Goal: Task Accomplishment & Management: Use online tool/utility

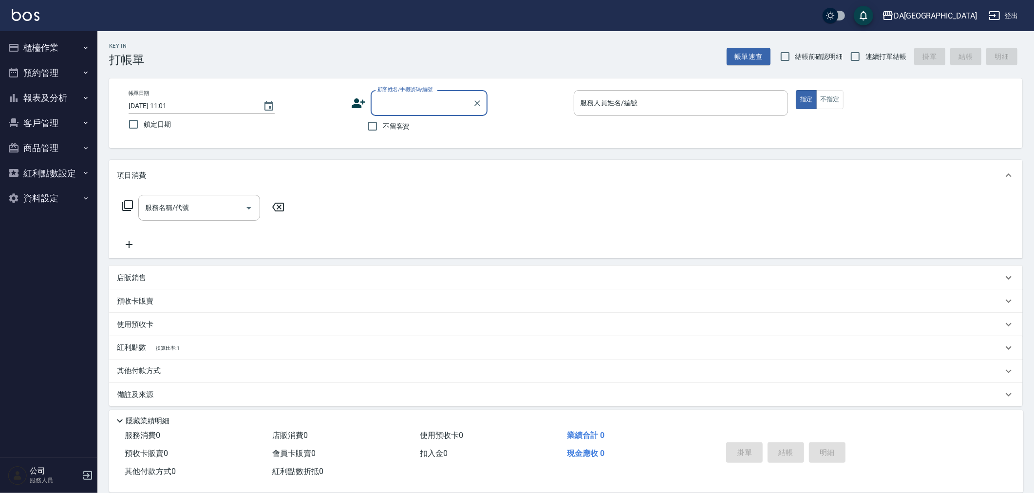
click at [821, 61] on label "結帳前確認明細" at bounding box center [809, 56] width 68 height 20
click at [795, 61] on input "結帳前確認明細" at bounding box center [785, 56] width 20 height 20
checkbox input "true"
click at [862, 60] on input "連續打單結帳" at bounding box center [855, 56] width 20 height 20
checkbox input "true"
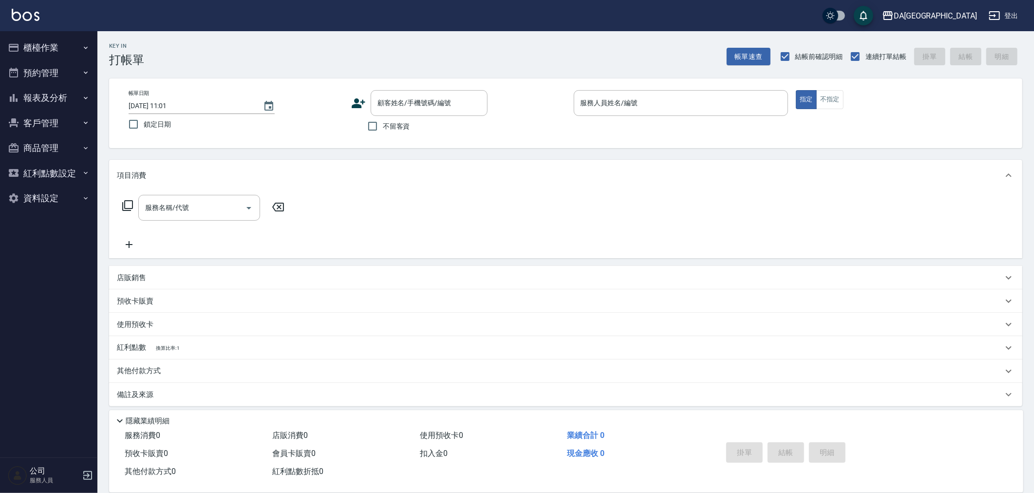
click at [394, 125] on span "不留客資" at bounding box center [396, 126] width 27 height 10
click at [383, 125] on input "不留客資" at bounding box center [372, 126] width 20 height 20
checkbox input "true"
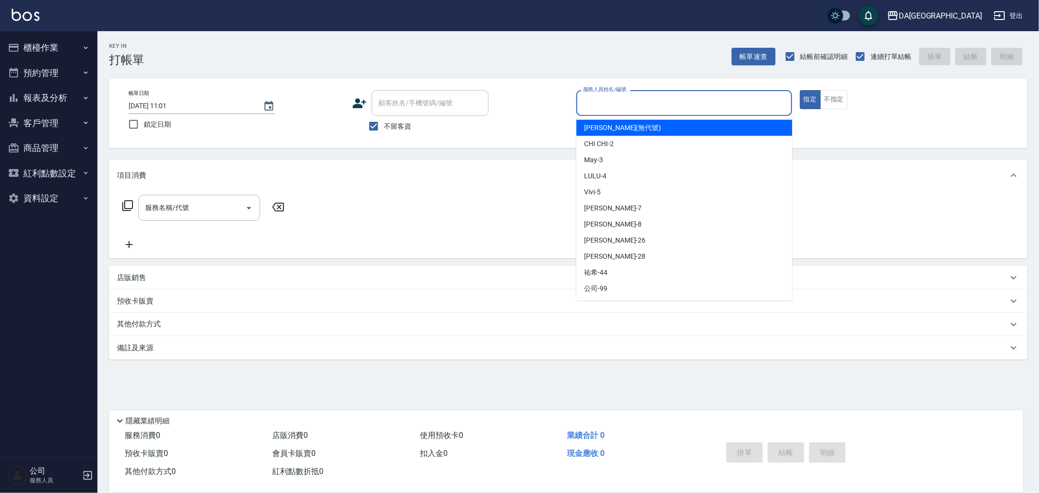
click at [640, 96] on input "服務人員姓名/編號" at bounding box center [684, 102] width 207 height 17
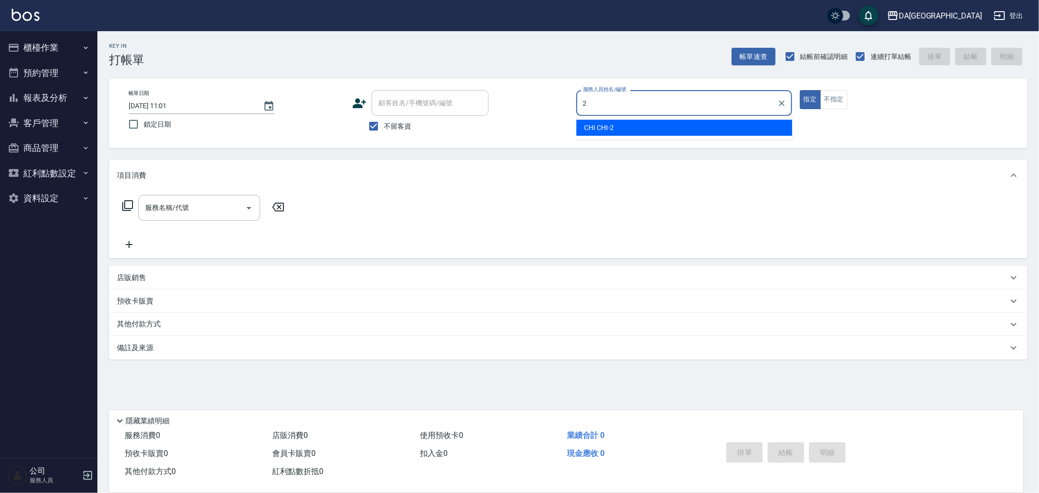
type input "CHI CHI-2"
type button "true"
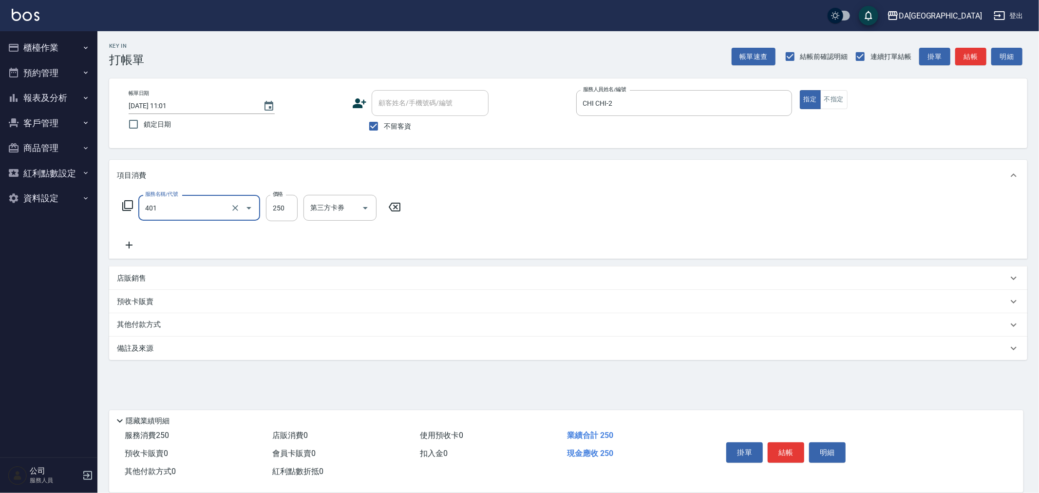
type input "剪髮(401)"
type input "400"
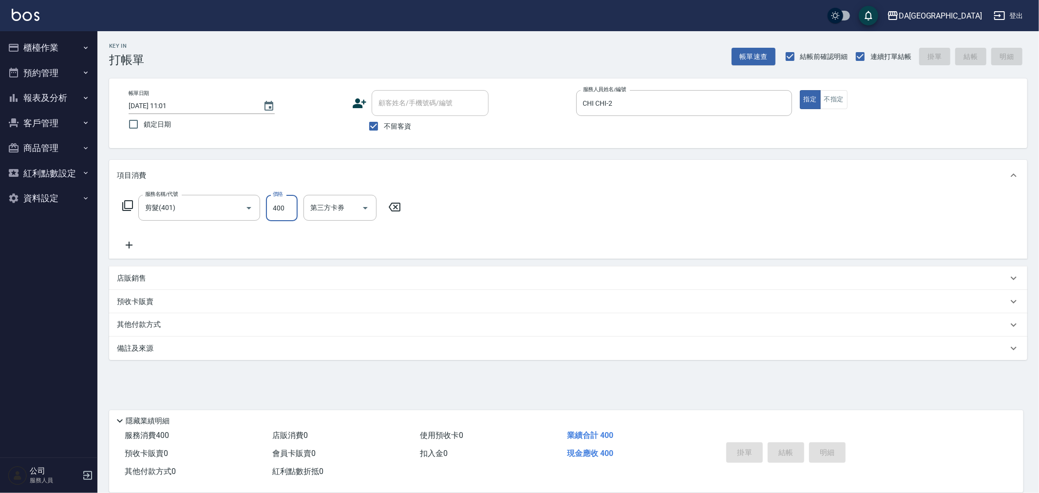
type input "2025/08/21 19:10"
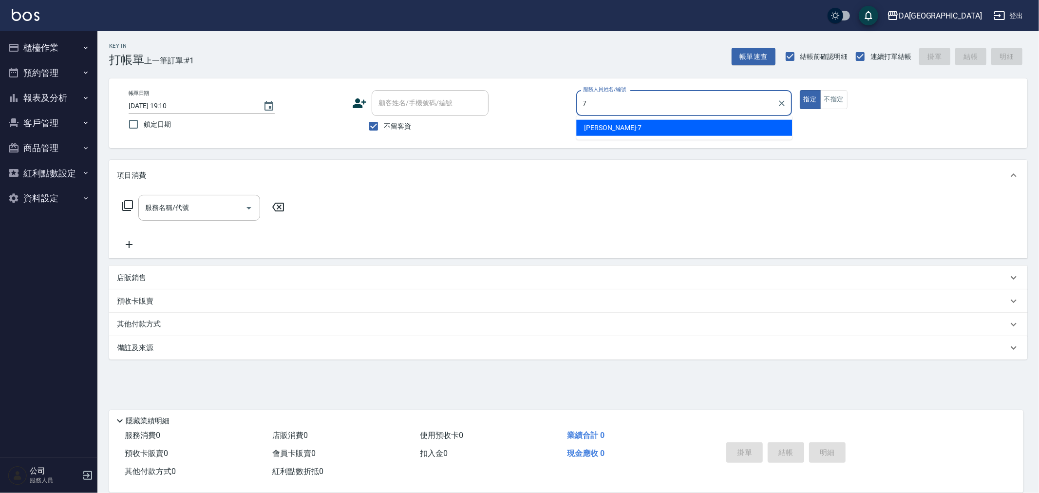
type input "Mimi-7"
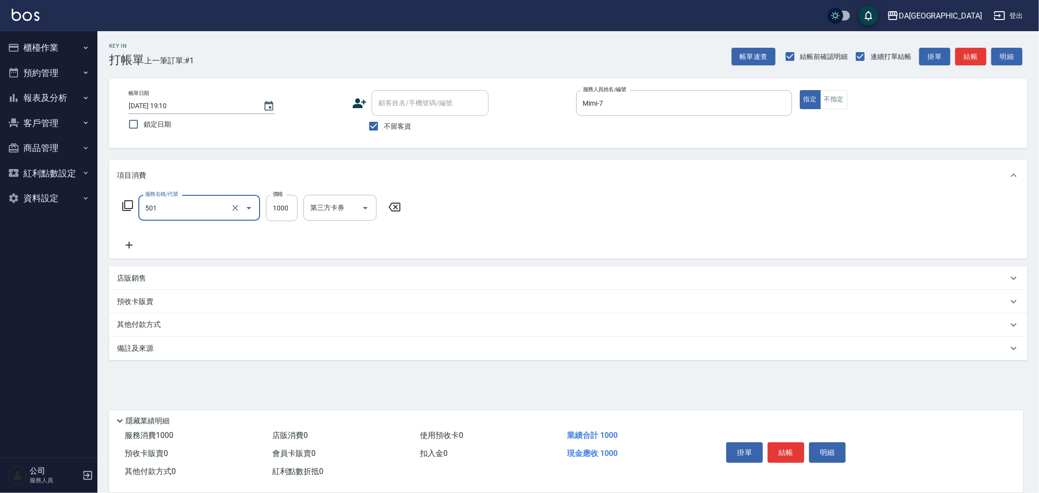
type input "染髮(501)"
type input "2300"
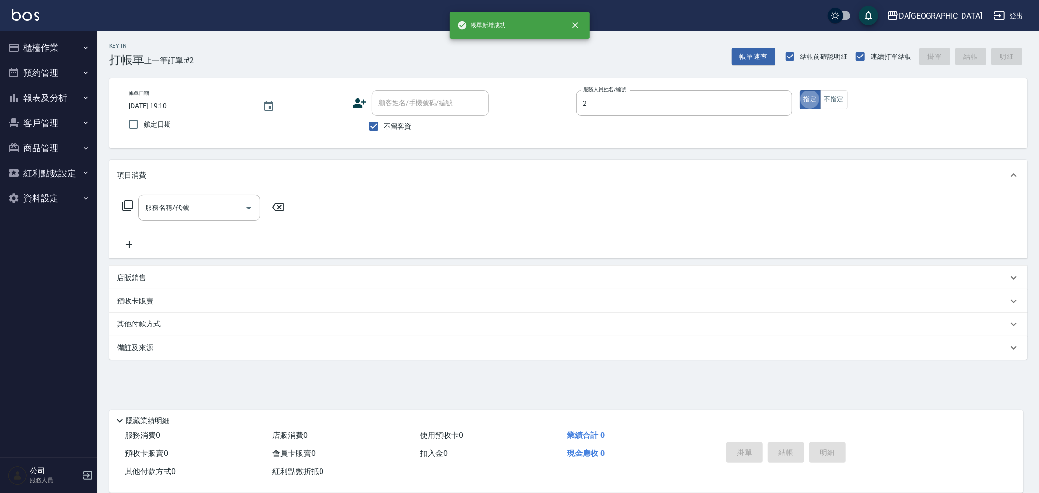
type input "CHI CHI-2"
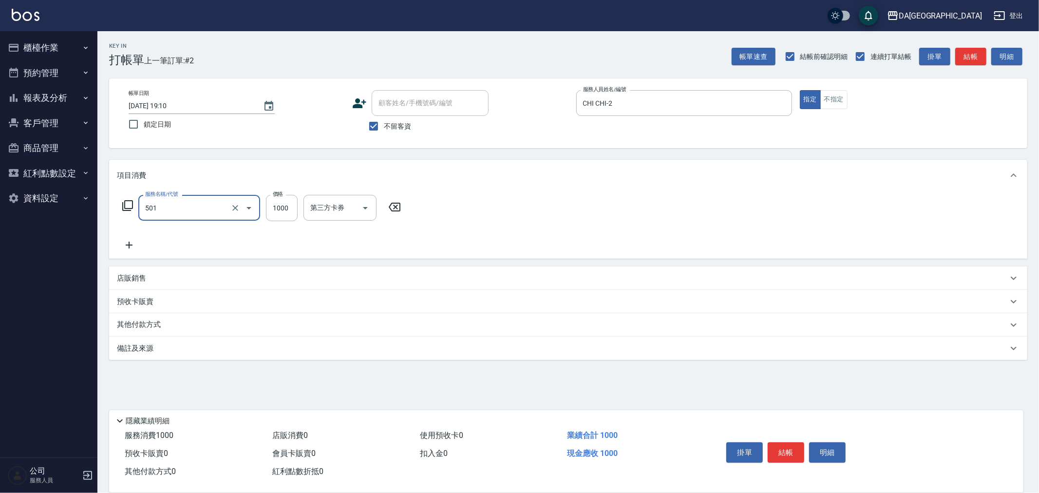
type input "染髮(501)"
type input "1899"
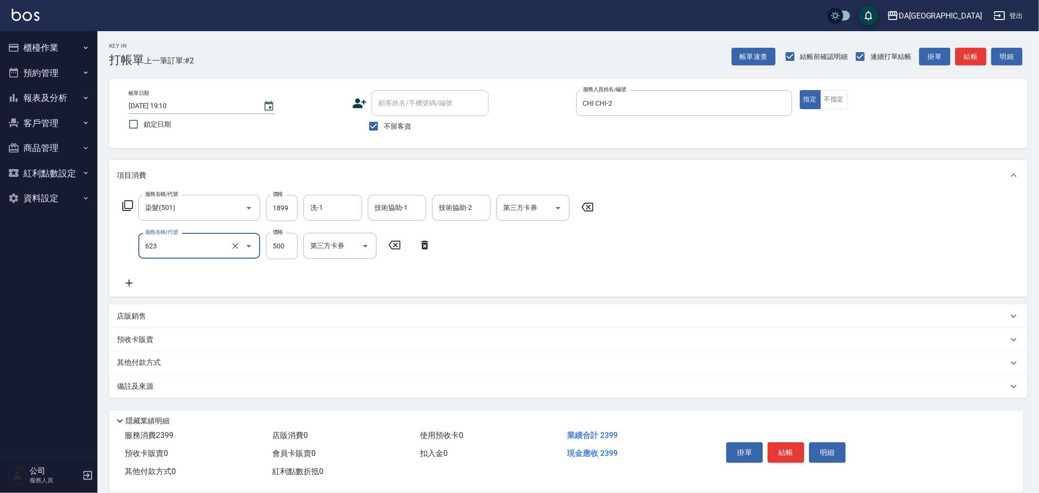
type input "自備護髮(1000下)(623)"
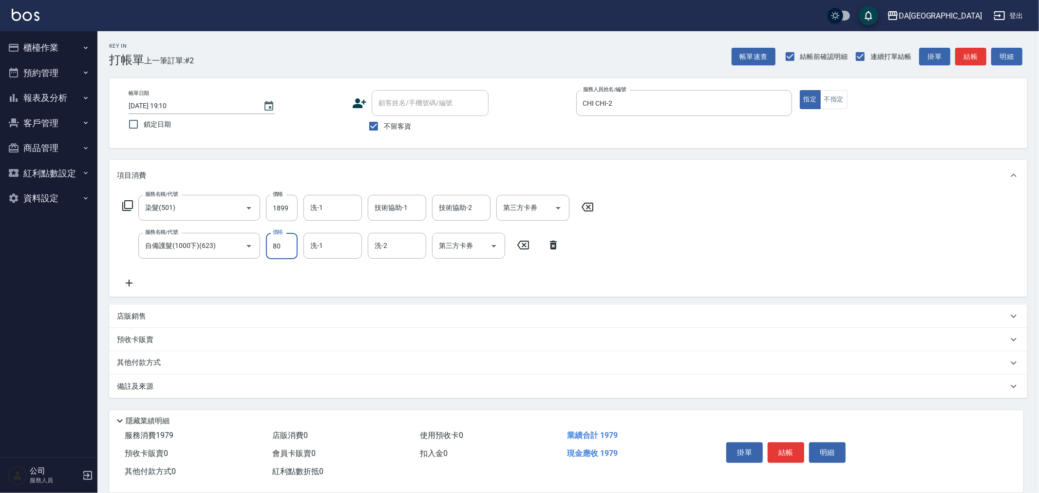
type input "800"
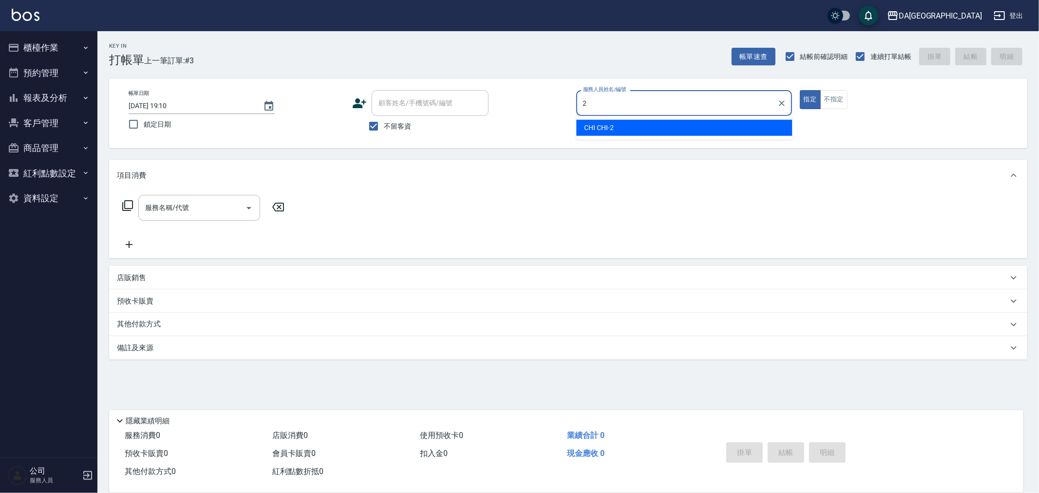
type input "CHI CHI-2"
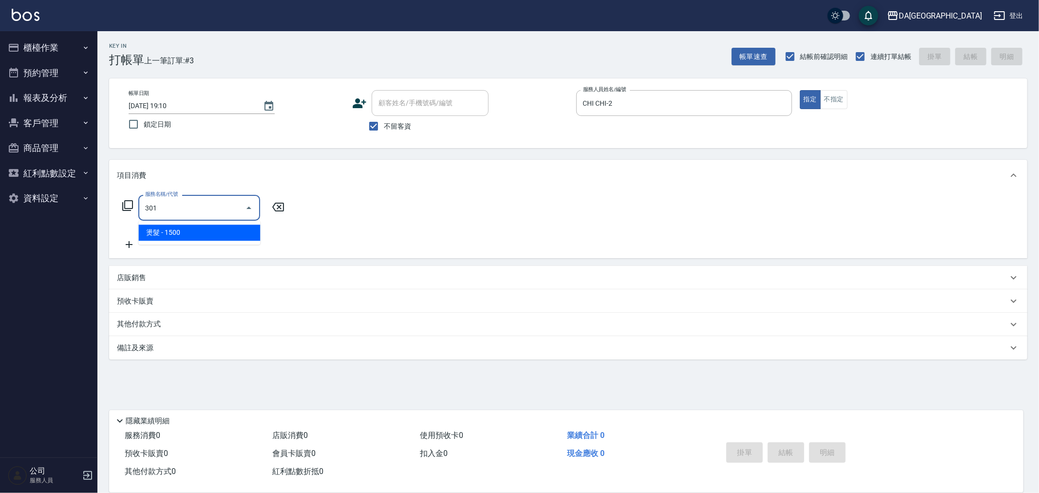
type input "燙髮(301)"
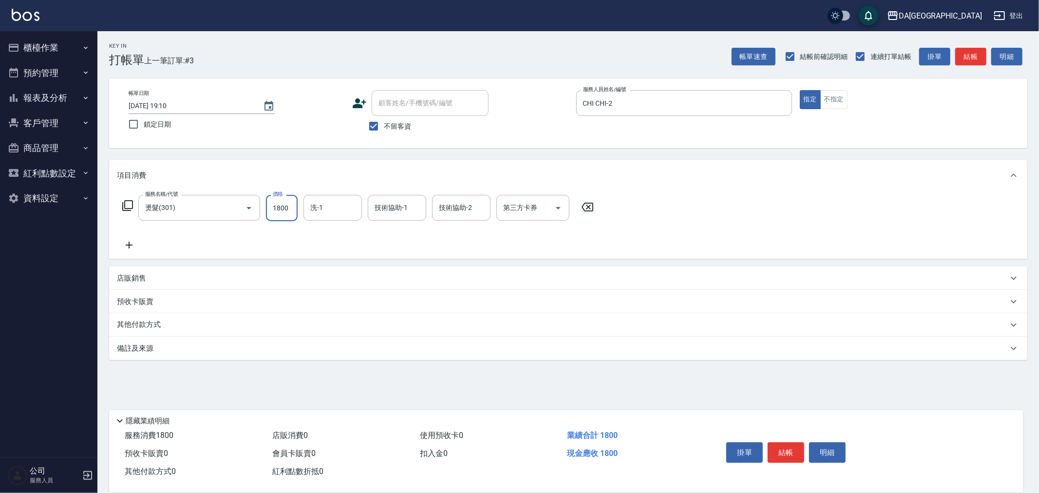
type input "1800"
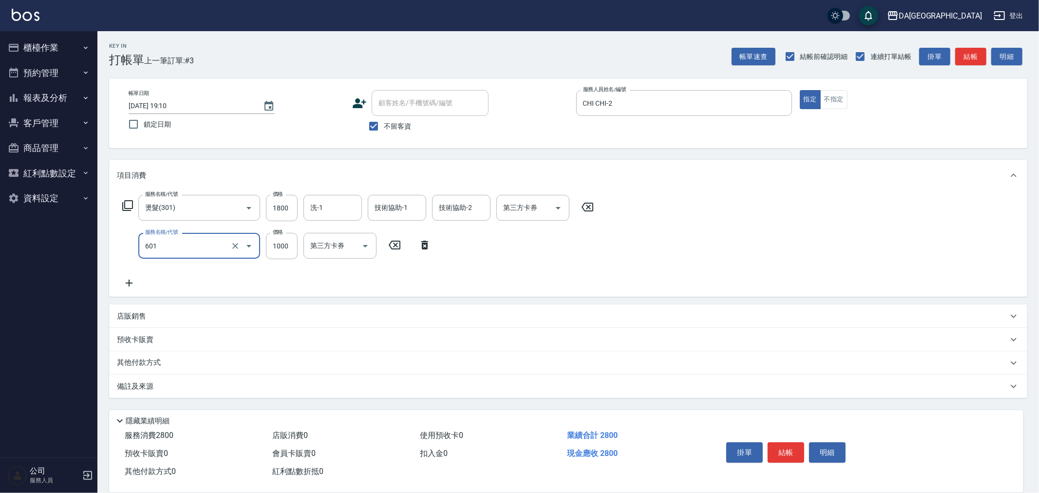
type input "自備護髮(1000上)(601)"
type input "1200"
click at [139, 362] on p "其他付款方式" at bounding box center [141, 362] width 49 height 11
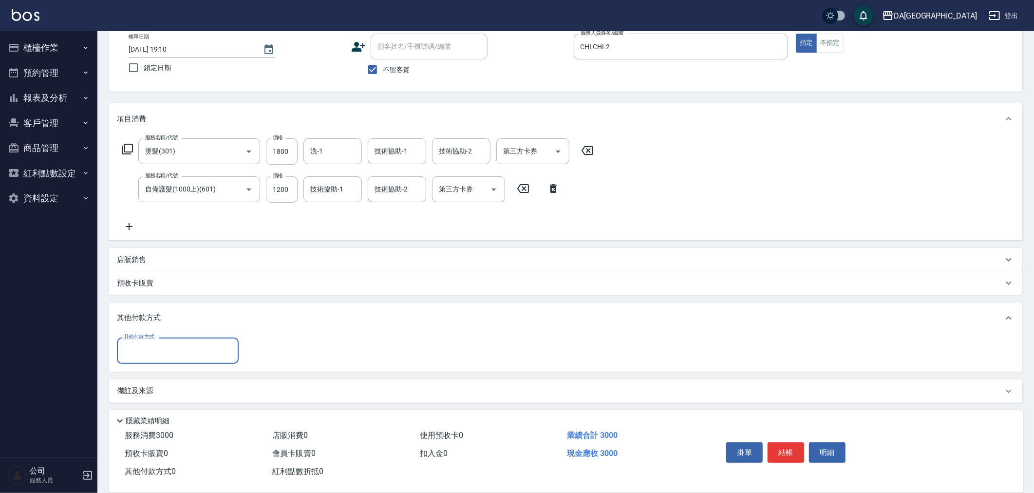
scroll to position [58, 0]
click at [168, 344] on input "其他付款方式" at bounding box center [177, 348] width 113 height 17
click at [160, 434] on span "信用卡" at bounding box center [178, 438] width 122 height 16
type input "信用卡"
click at [278, 353] on input "0" at bounding box center [280, 349] width 73 height 26
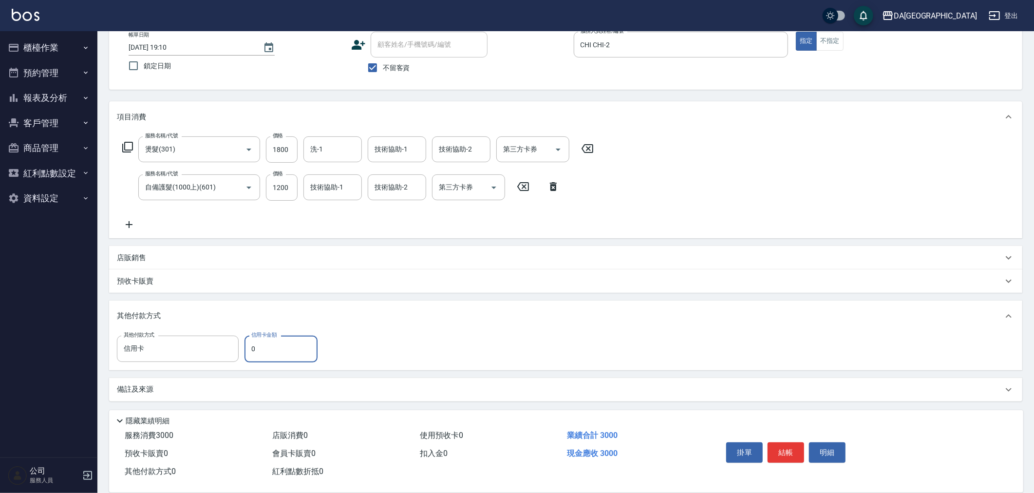
click at [278, 353] on input "0" at bounding box center [280, 349] width 73 height 26
type input "3000"
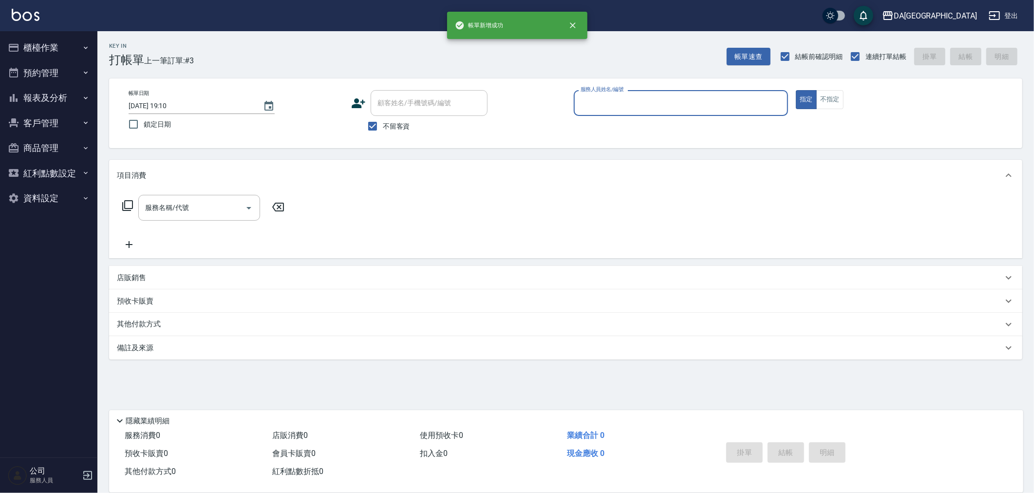
scroll to position [0, 0]
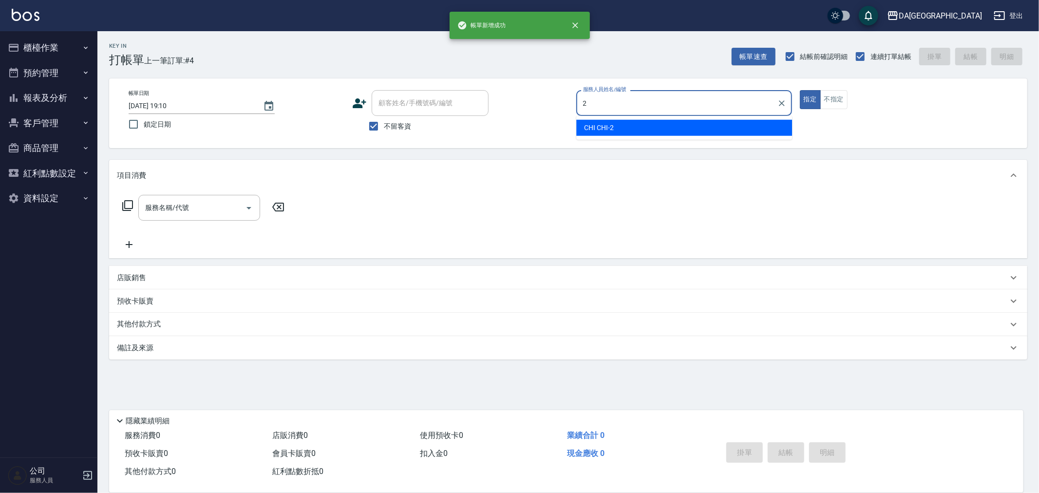
type input "CHI CHI-2"
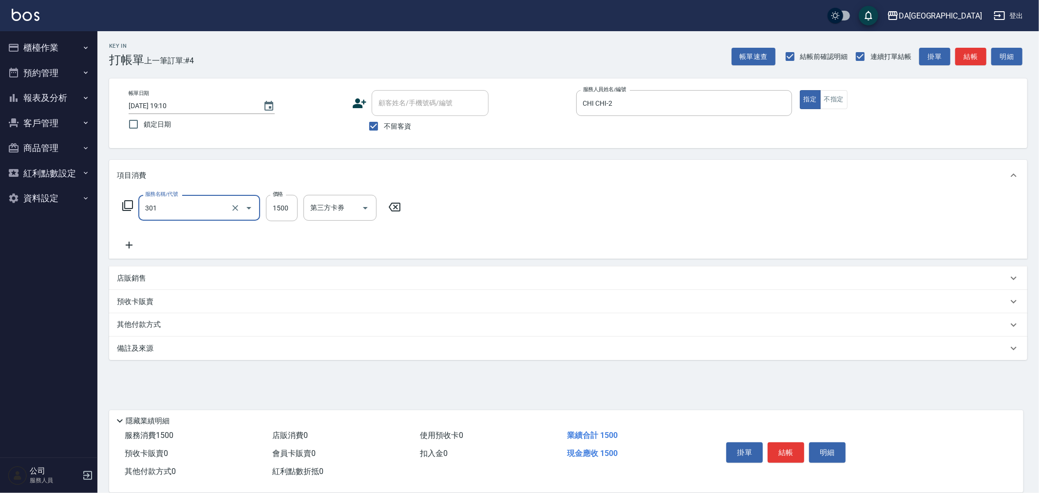
type input "燙髮(301)"
type input "1399"
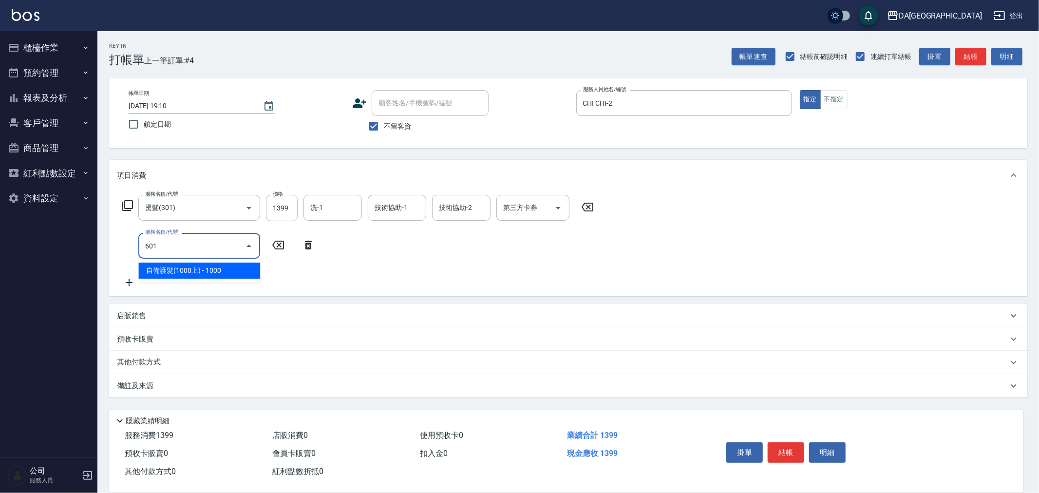
type input "自備護髮(1000上)(601)"
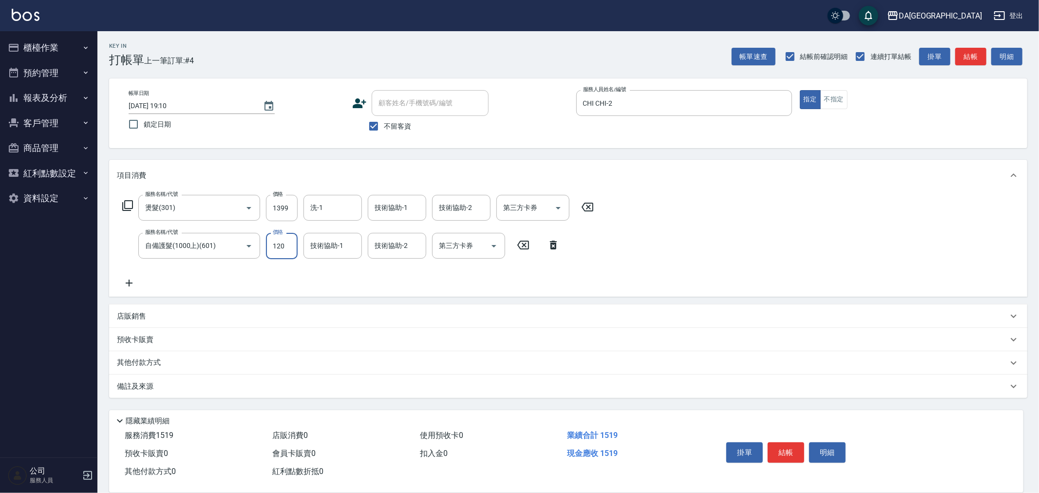
type input "1200"
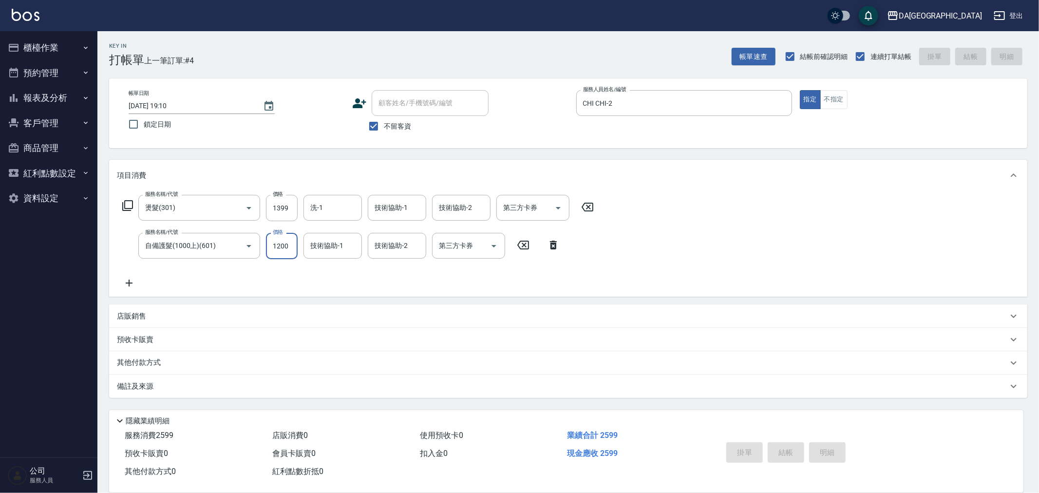
type input "2025/08/21 19:11"
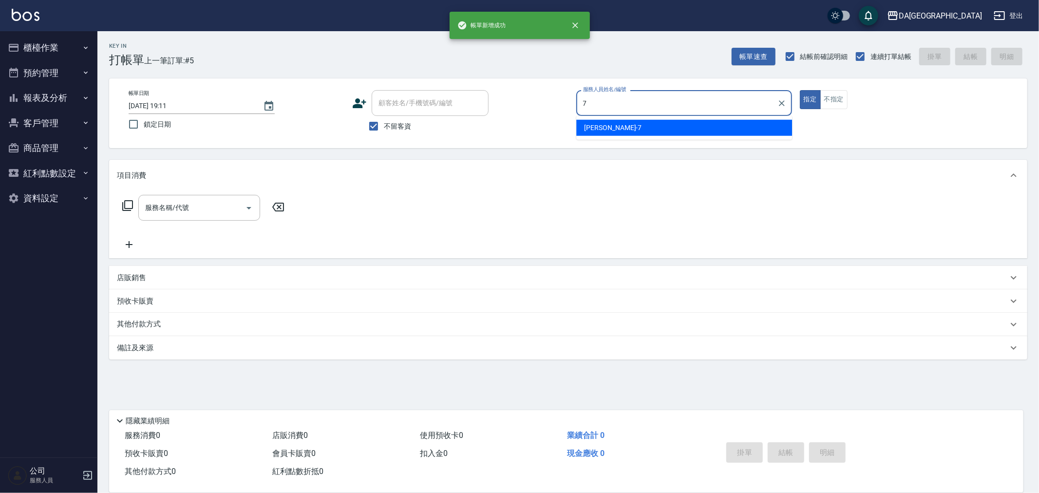
type input "Mimi-7"
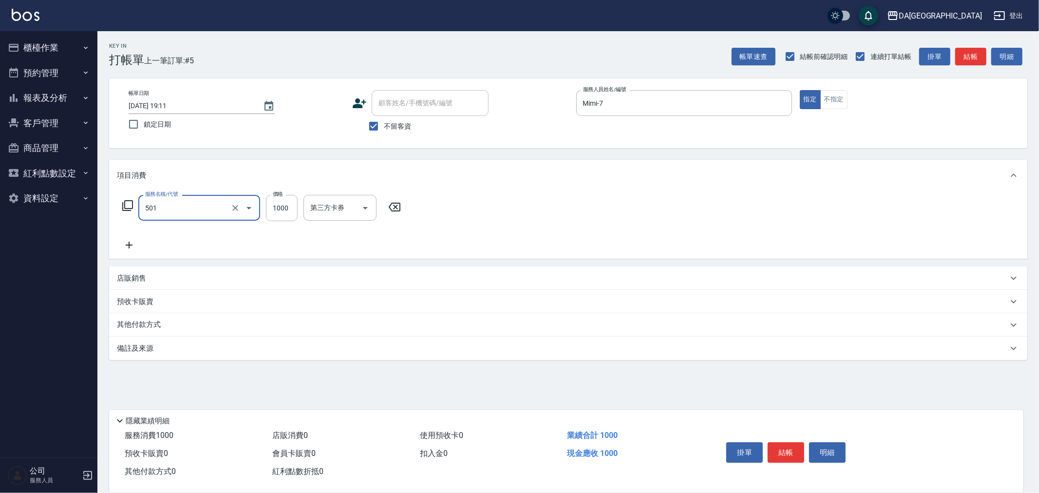
type input "染髮(501)"
type input "2980"
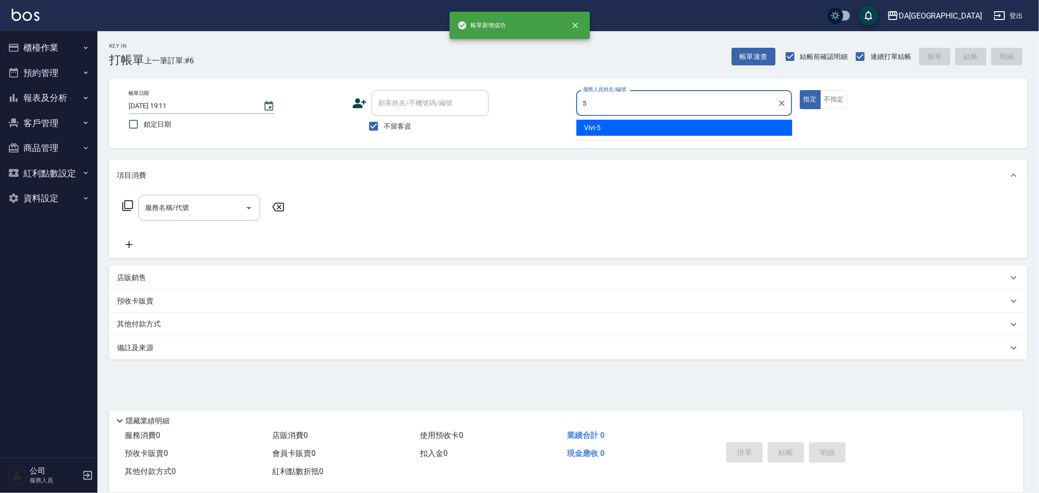
type input "Vivi-5"
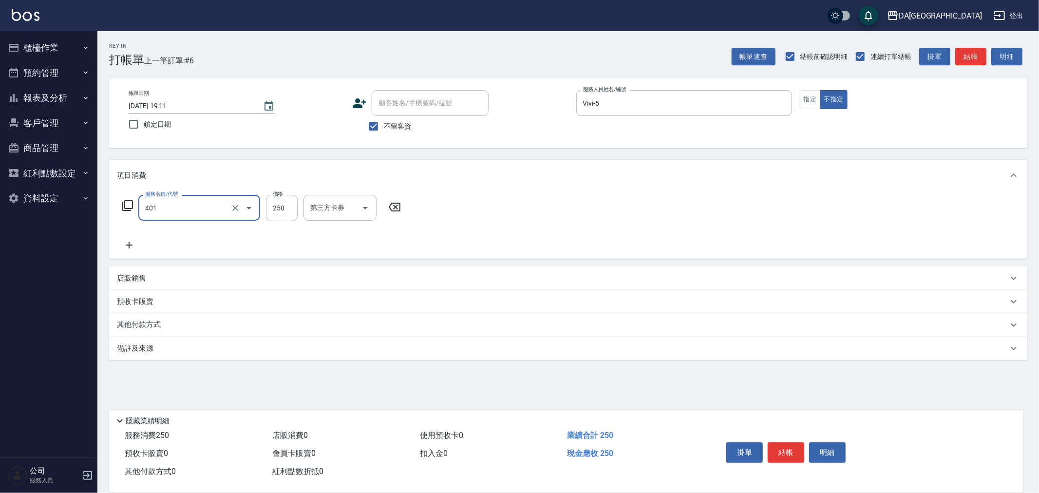
type input "剪髮(401)"
type input "299"
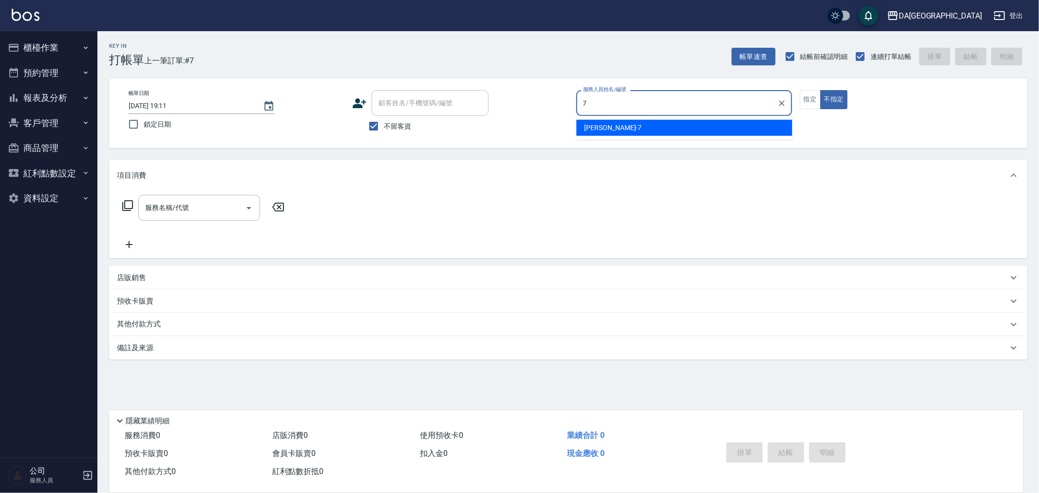
type input "Mimi-7"
type button "false"
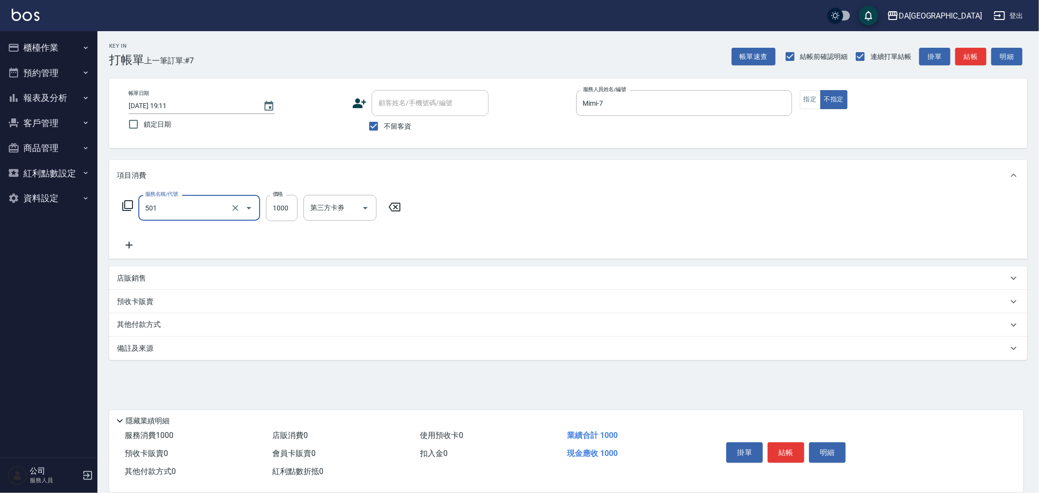
type input "染髮(501)"
type input "2880"
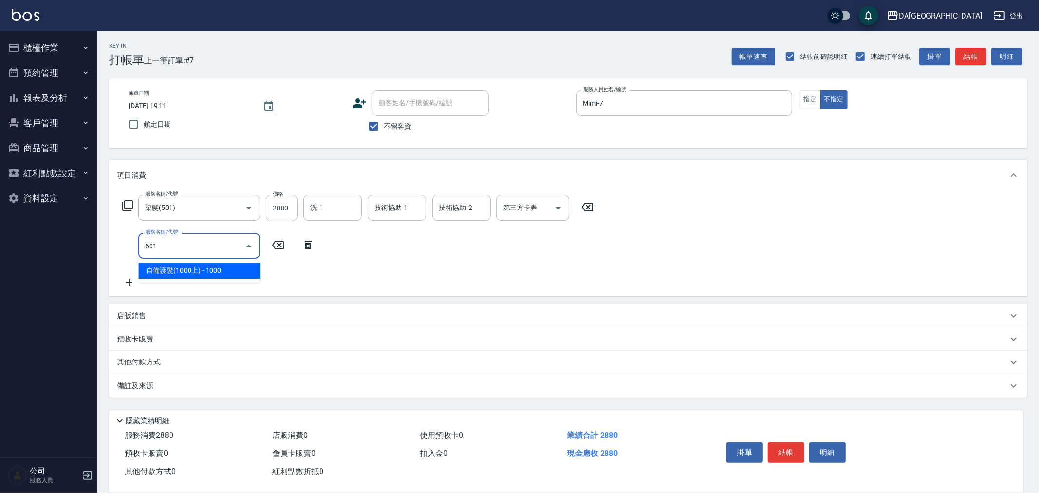
type input "自備護髮(1000上)(601)"
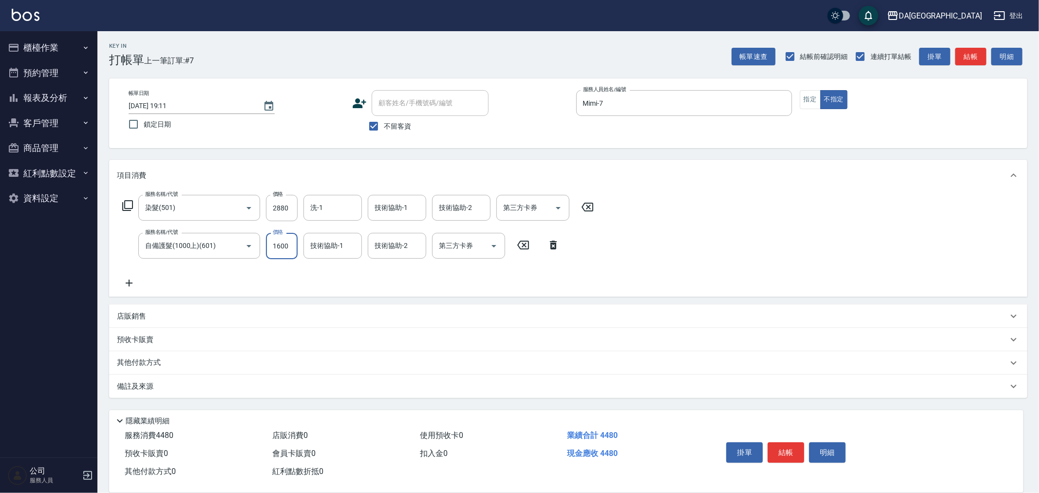
type input "1600"
click at [120, 312] on p "店販銷售" at bounding box center [131, 316] width 29 height 10
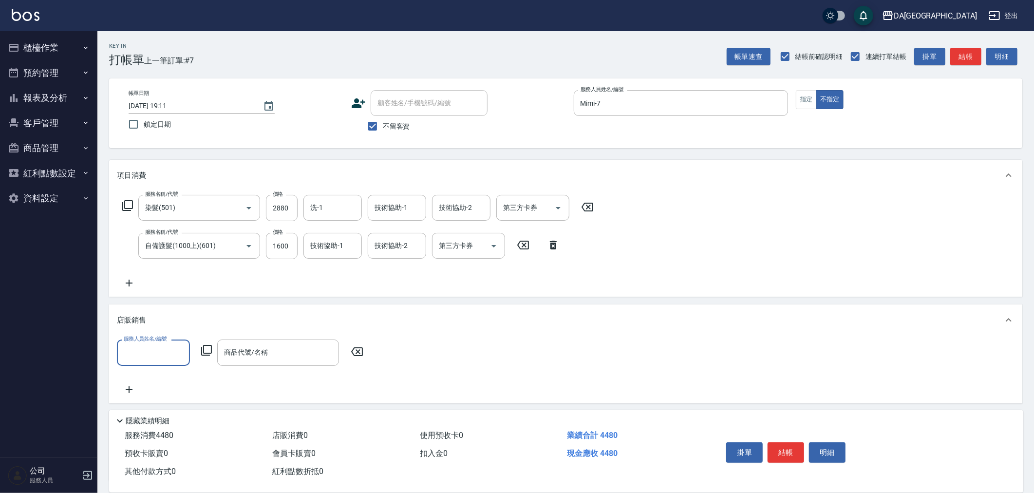
click at [149, 351] on input "服務人員姓名/編號" at bounding box center [153, 352] width 64 height 17
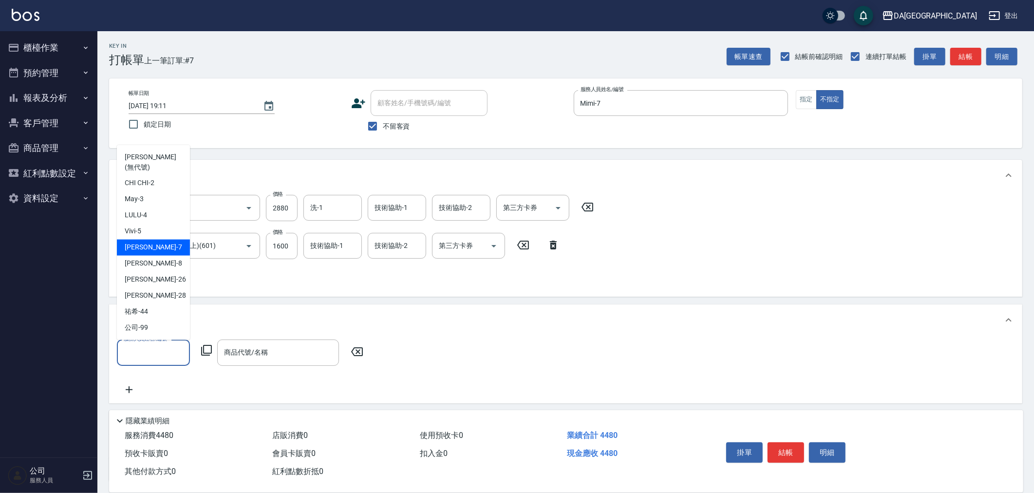
click at [145, 247] on div "Mimi -7" at bounding box center [153, 248] width 73 height 16
type input "Mimi-7"
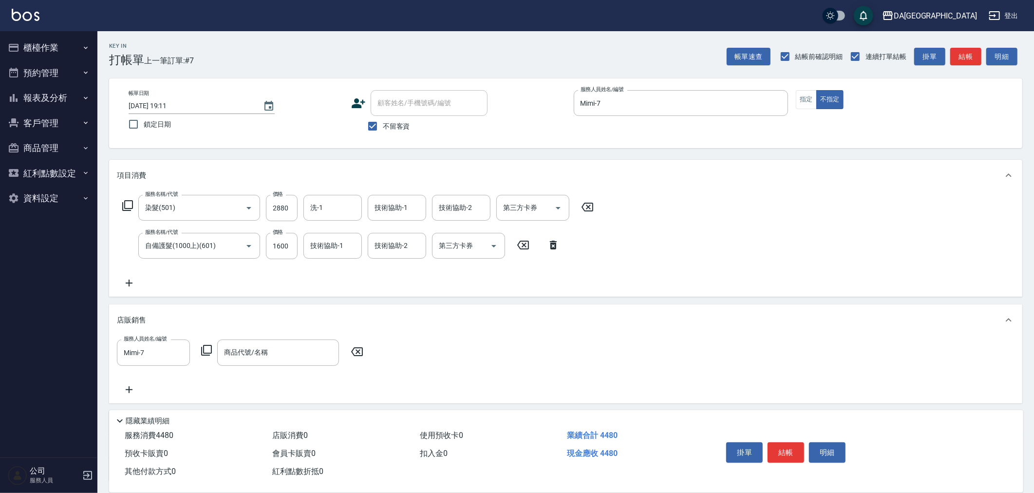
click at [207, 352] on icon at bounding box center [207, 350] width 12 height 12
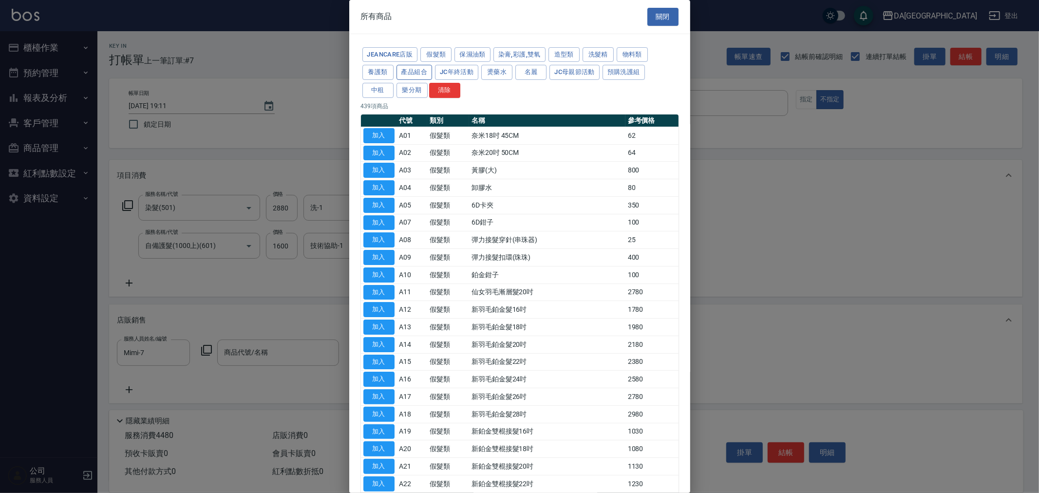
click at [413, 70] on button "產品組合" at bounding box center [414, 72] width 36 height 15
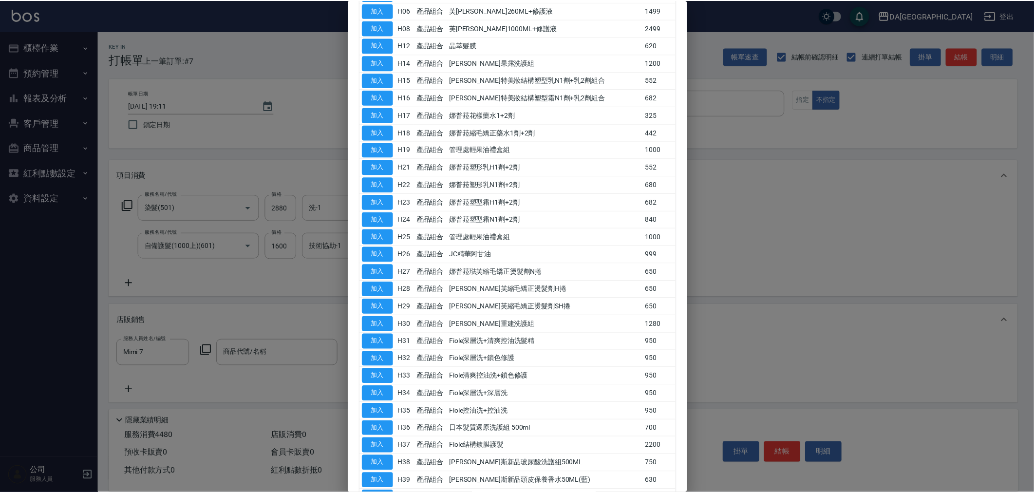
scroll to position [333, 0]
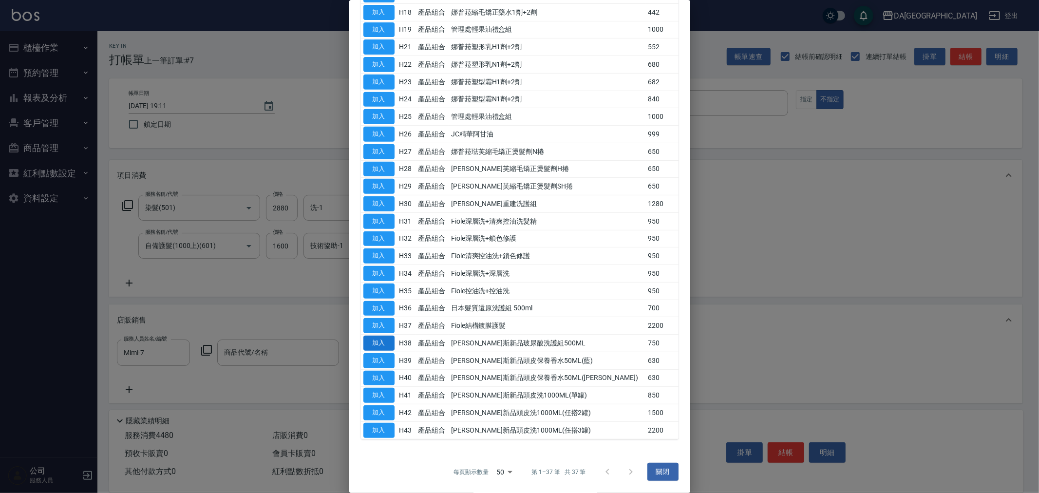
click at [383, 342] on button "加入" at bounding box center [378, 343] width 31 height 15
type input "喬娜斯新品玻尿酸洗護組500ML"
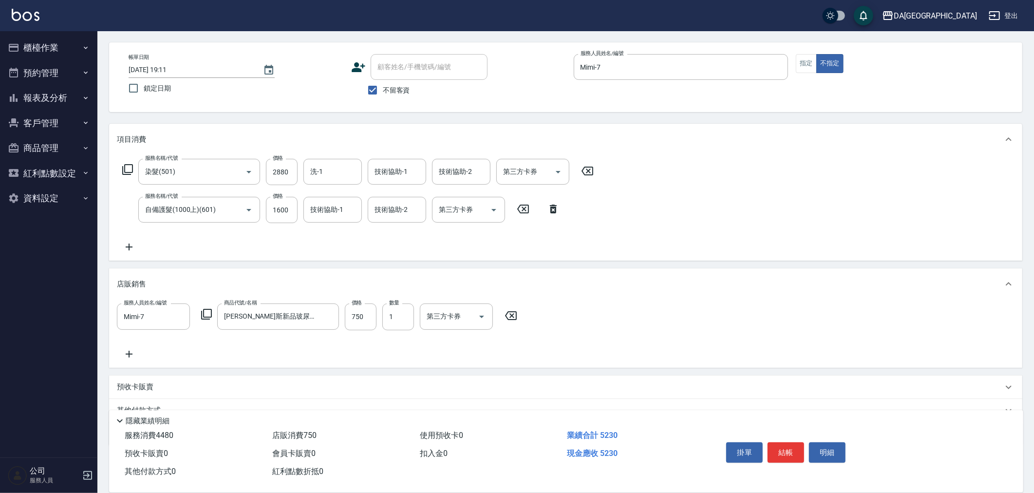
scroll to position [80, 0]
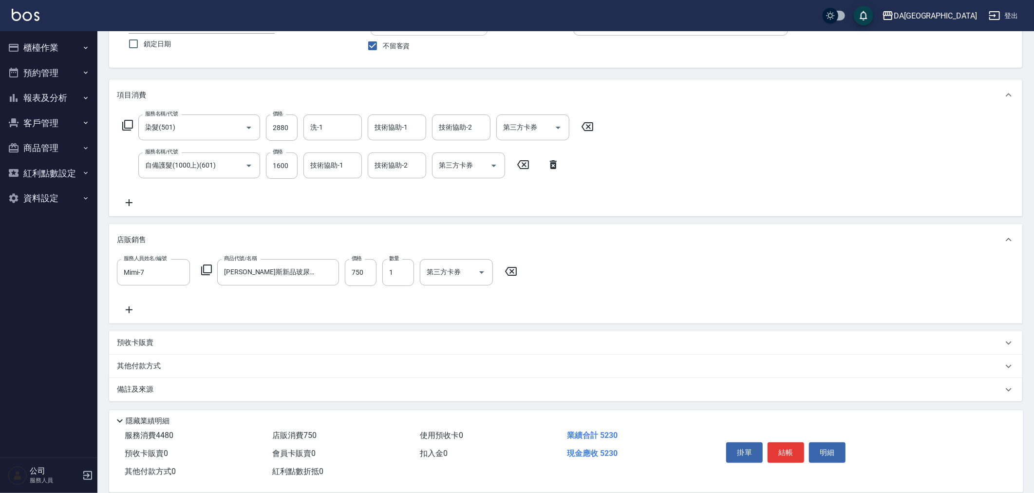
click at [148, 366] on p "其他付款方式" at bounding box center [141, 366] width 49 height 11
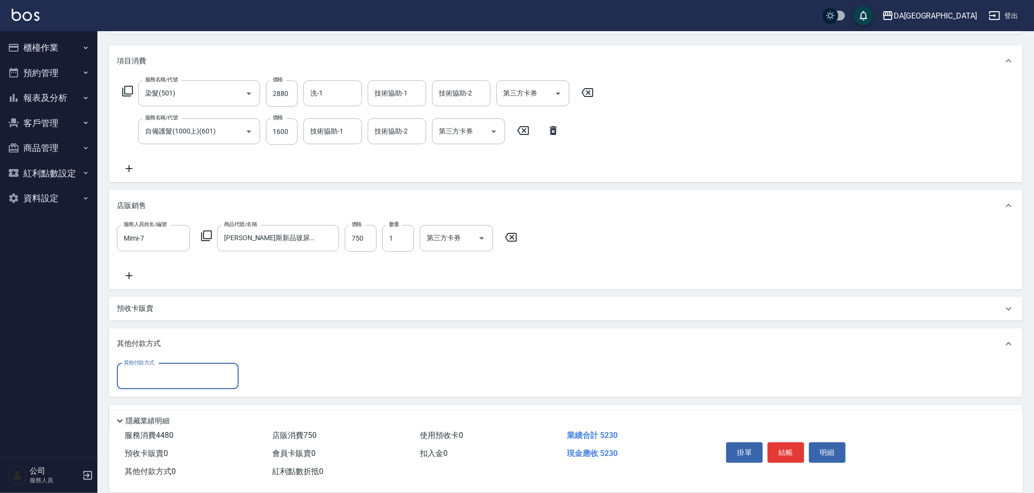
scroll to position [142, 0]
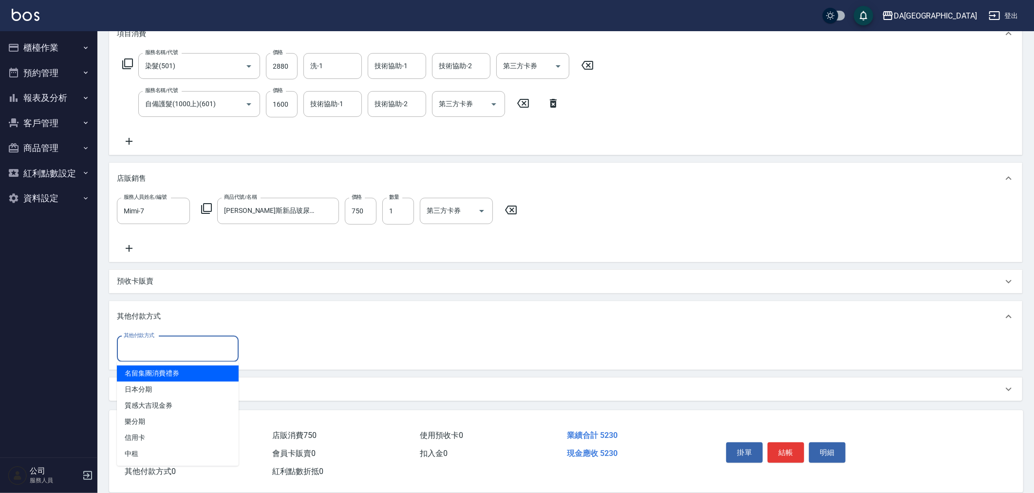
click at [169, 343] on input "其他付款方式" at bounding box center [177, 348] width 113 height 17
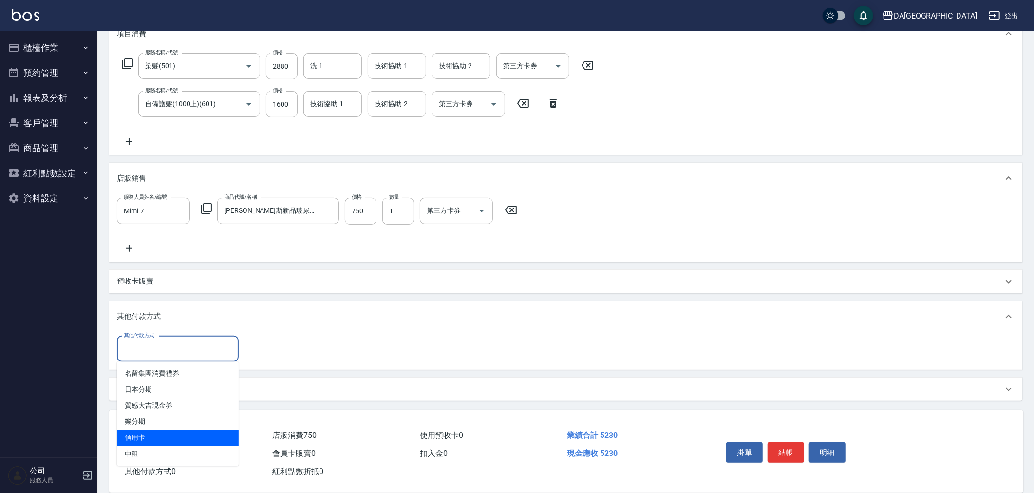
click at [159, 431] on span "信用卡" at bounding box center [178, 438] width 122 height 16
type input "信用卡"
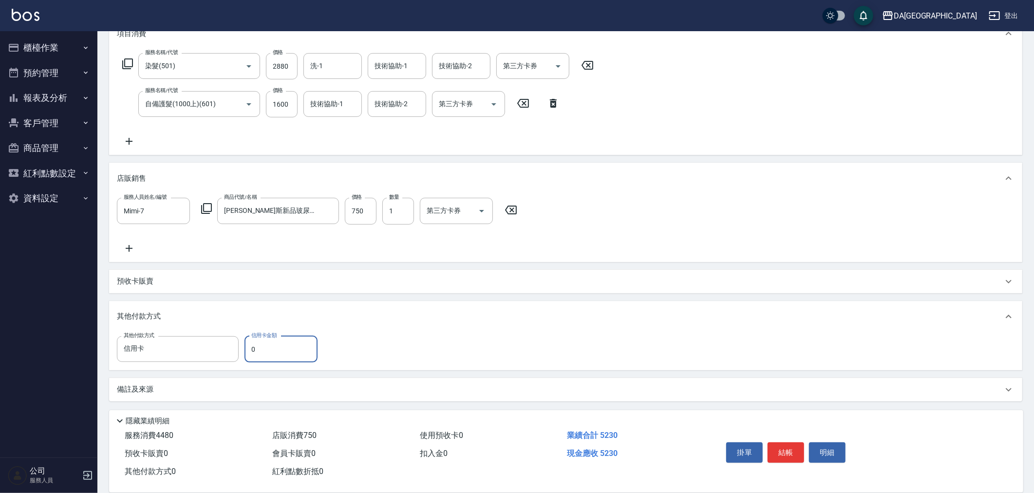
click at [268, 351] on input "0" at bounding box center [280, 349] width 73 height 26
type input "5230"
type input "2025/08/21 19:34"
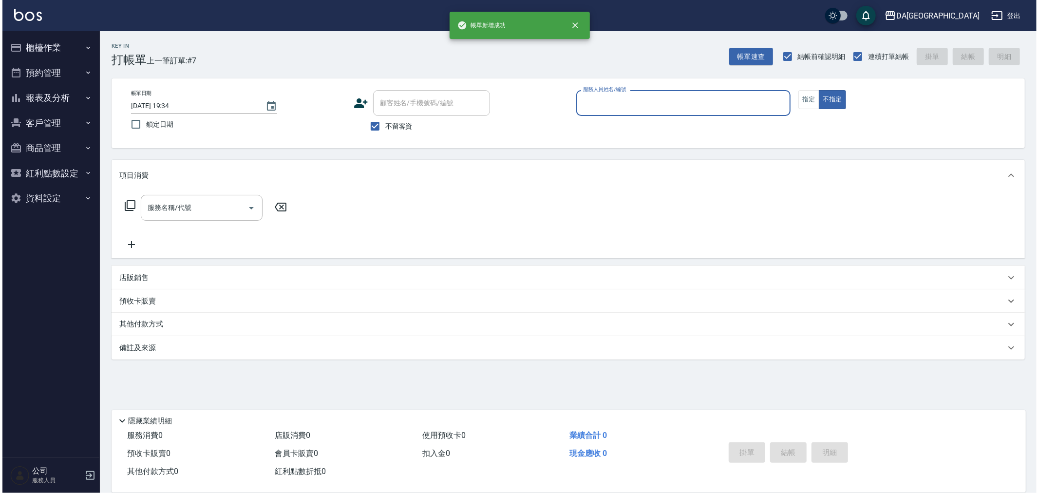
scroll to position [0, 0]
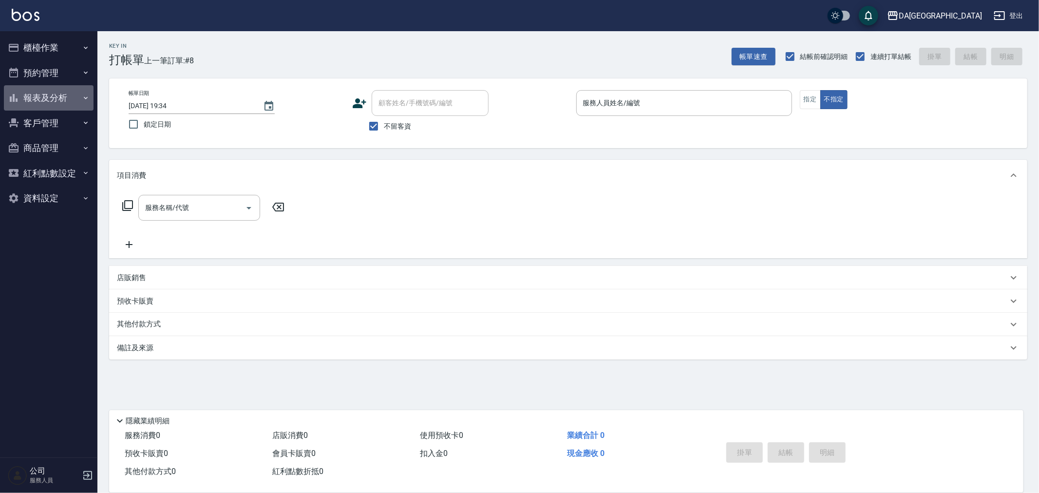
click at [64, 94] on button "報表及分析" at bounding box center [49, 97] width 90 height 25
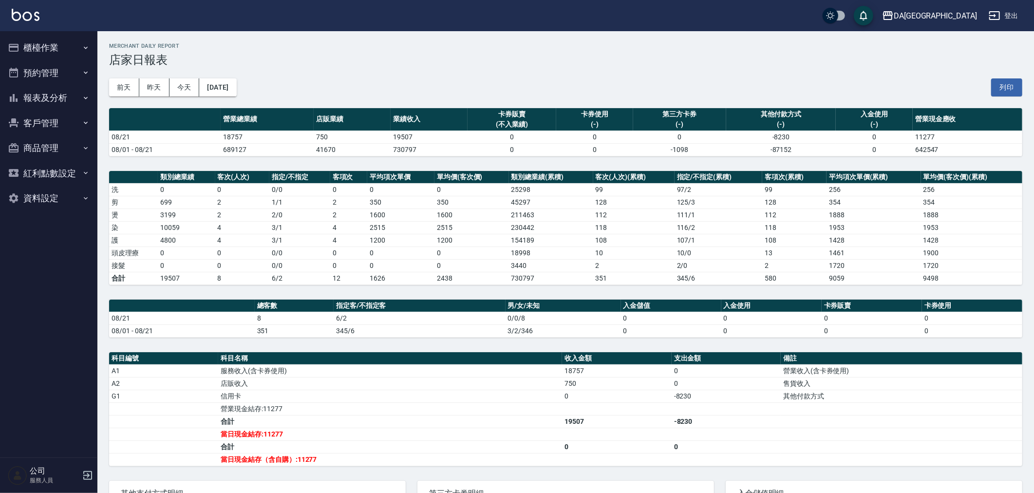
click at [69, 46] on button "櫃檯作業" at bounding box center [49, 47] width 90 height 25
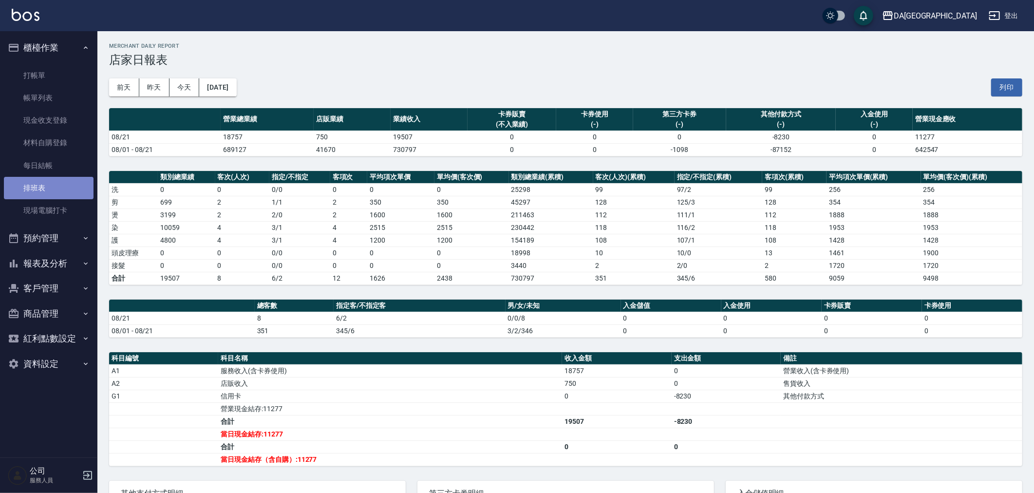
click at [53, 188] on link "排班表" at bounding box center [49, 188] width 90 height 22
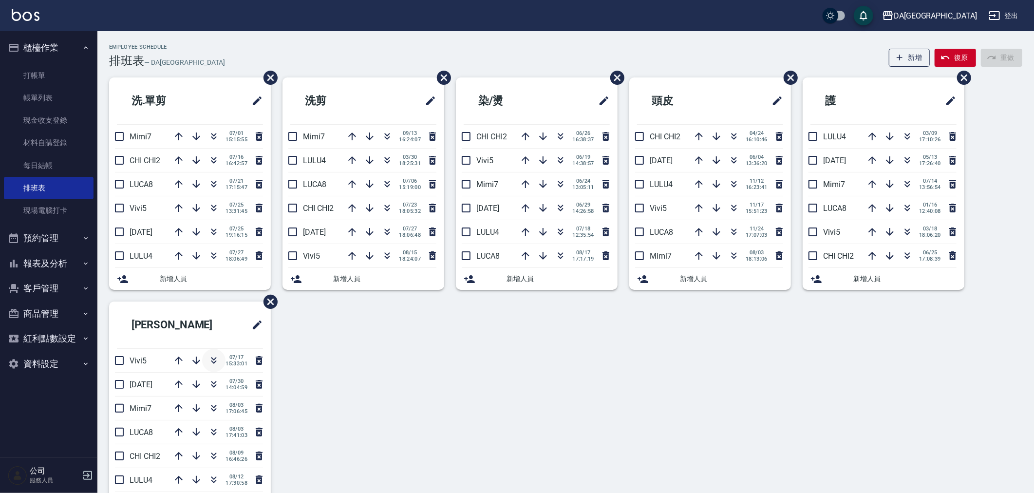
click at [212, 362] on icon "button" at bounding box center [214, 361] width 12 height 12
